Goal: Task Accomplishment & Management: Understand process/instructions

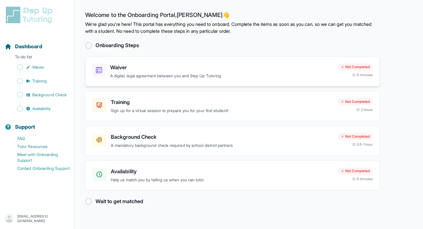
click at [117, 67] on h3 "Waiver" at bounding box center [221, 68] width 223 height 8
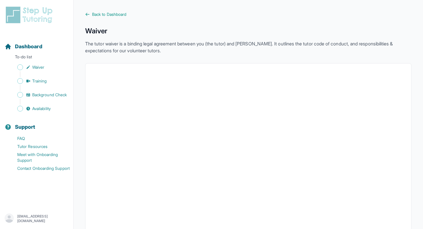
click at [89, 12] on icon at bounding box center [87, 14] width 5 height 5
